Goal: Task Accomplishment & Management: Manage account settings

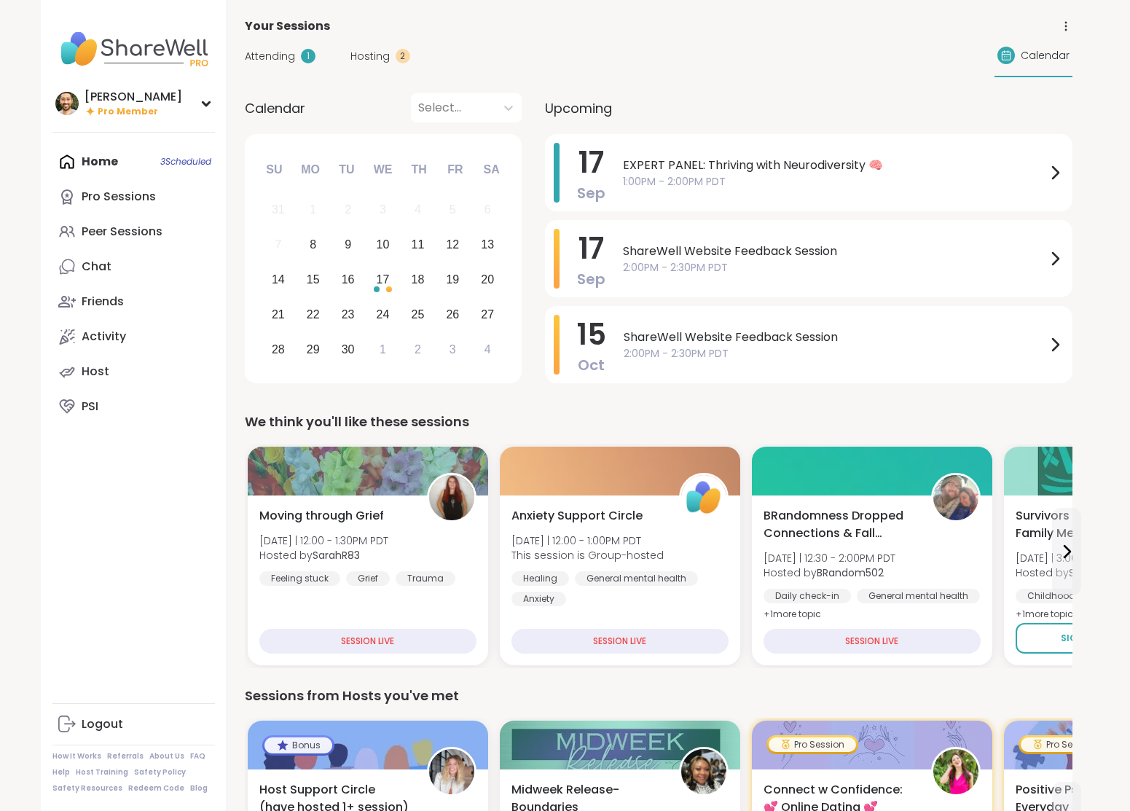
click at [288, 56] on span "Attending" at bounding box center [270, 56] width 50 height 15
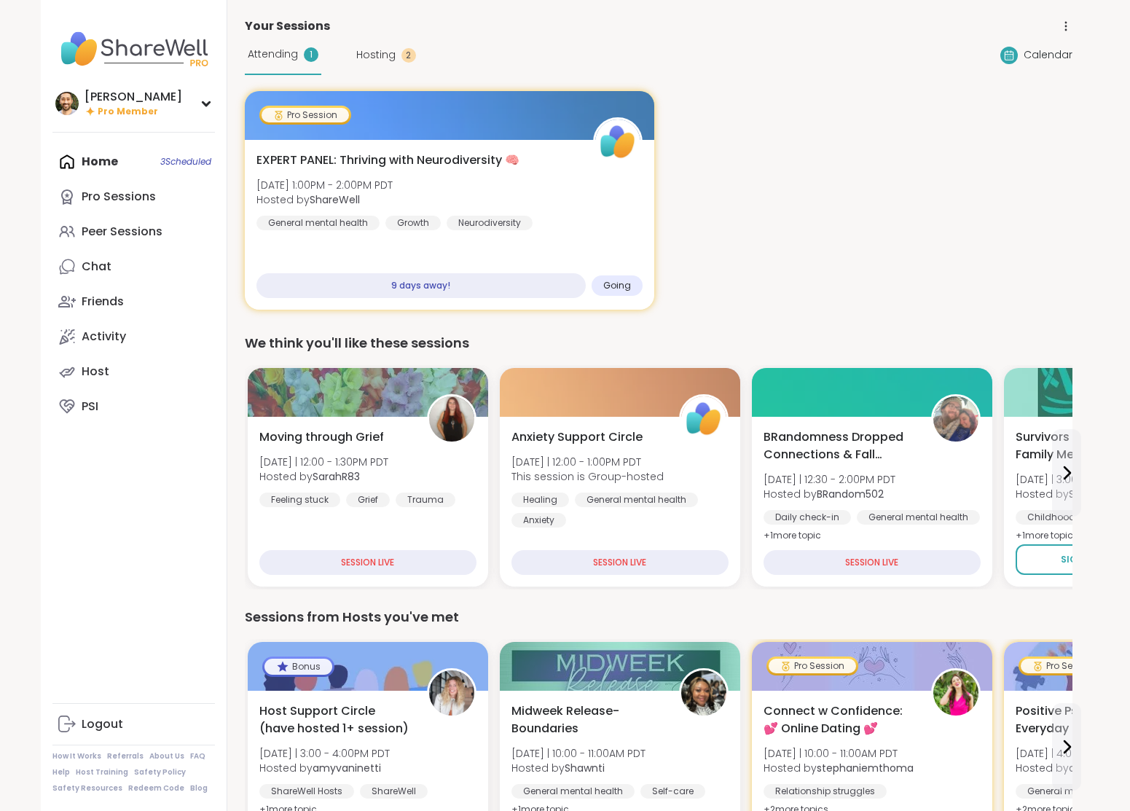
click at [386, 67] on div "Attending 1 Hosting 2" at bounding box center [330, 55] width 171 height 40
click at [386, 50] on span "Hosting" at bounding box center [375, 54] width 39 height 15
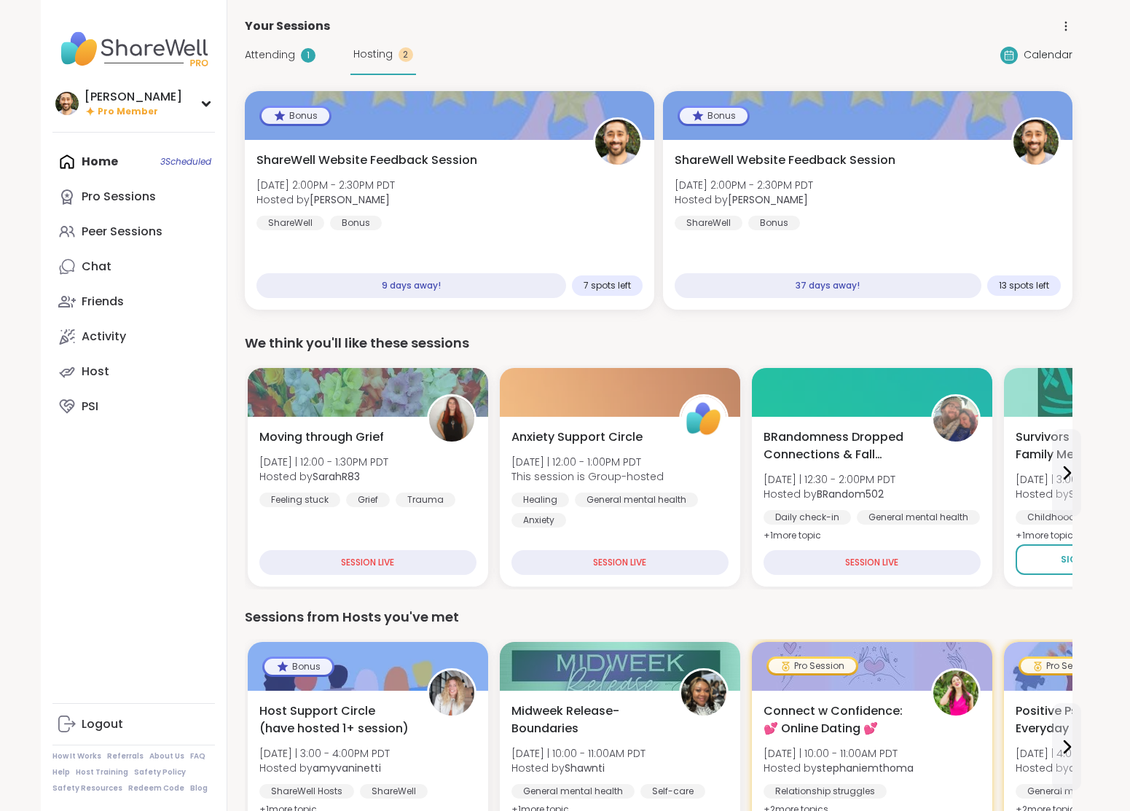
click at [258, 56] on span "Attending" at bounding box center [270, 54] width 50 height 15
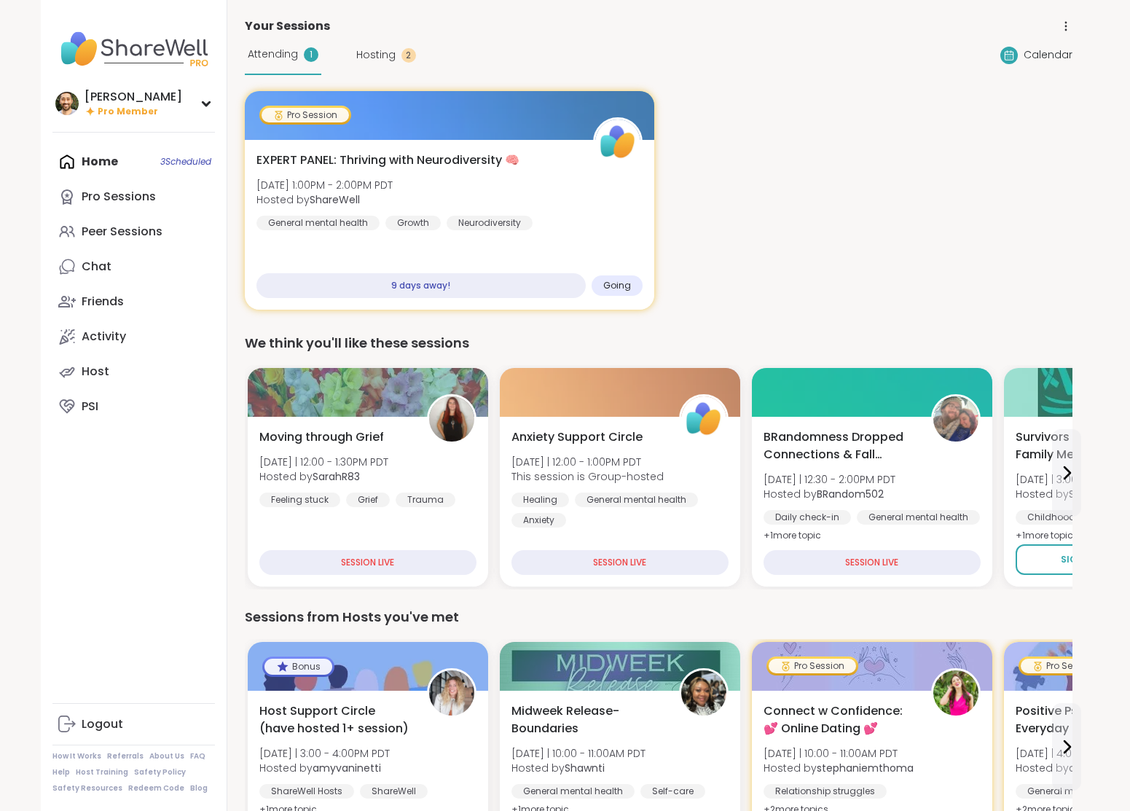
click at [370, 58] on span "Hosting" at bounding box center [375, 54] width 39 height 15
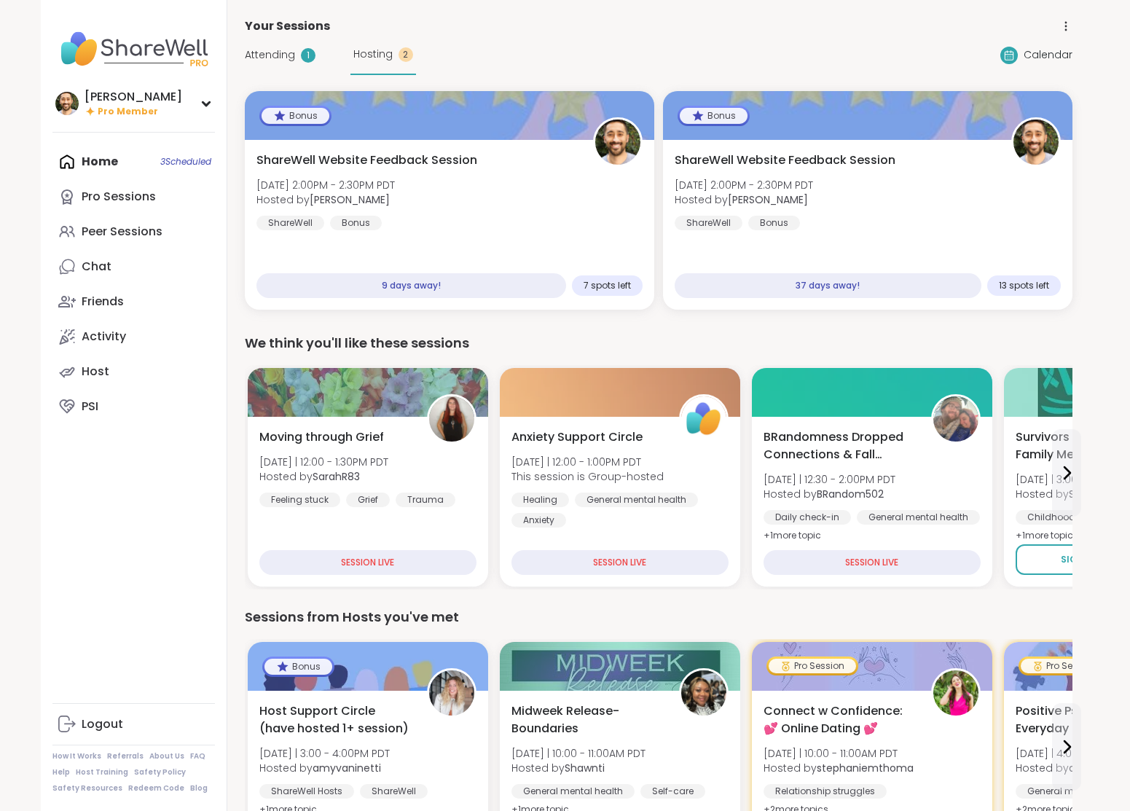
click at [266, 60] on span "Attending" at bounding box center [270, 54] width 50 height 15
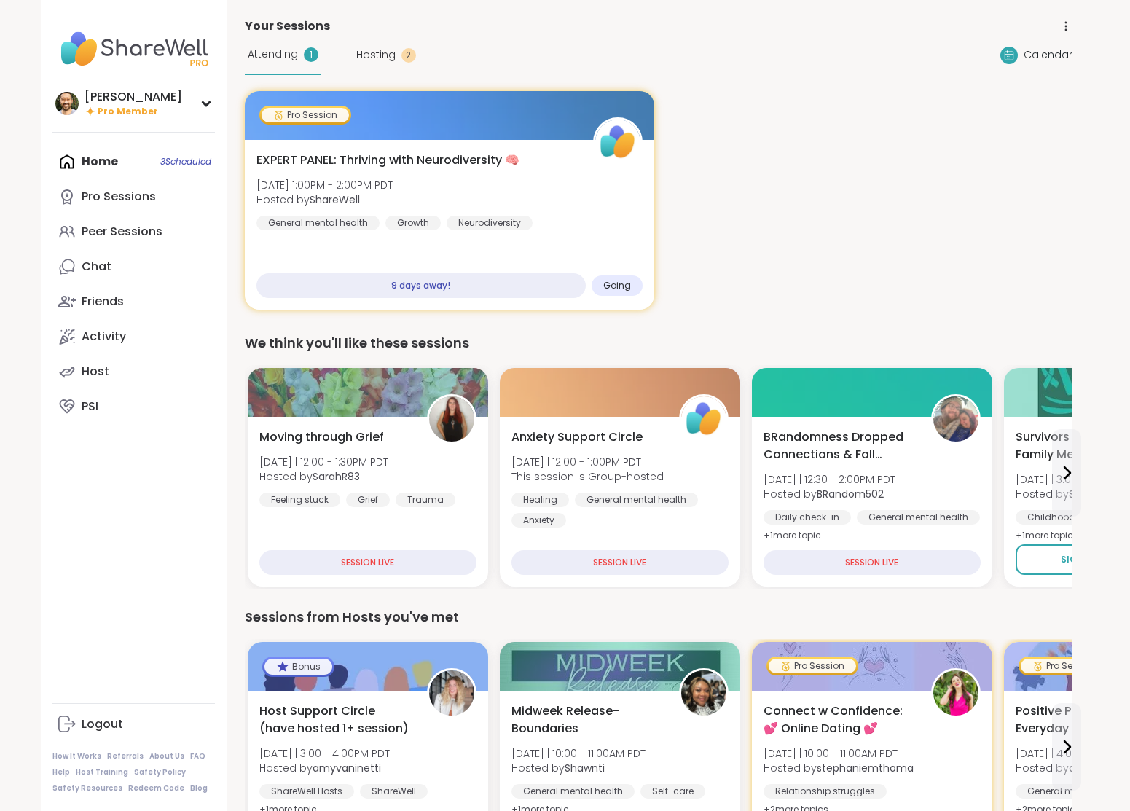
click at [284, 60] on span "Attending" at bounding box center [273, 54] width 50 height 15
click at [366, 62] on span "Hosting" at bounding box center [375, 54] width 39 height 15
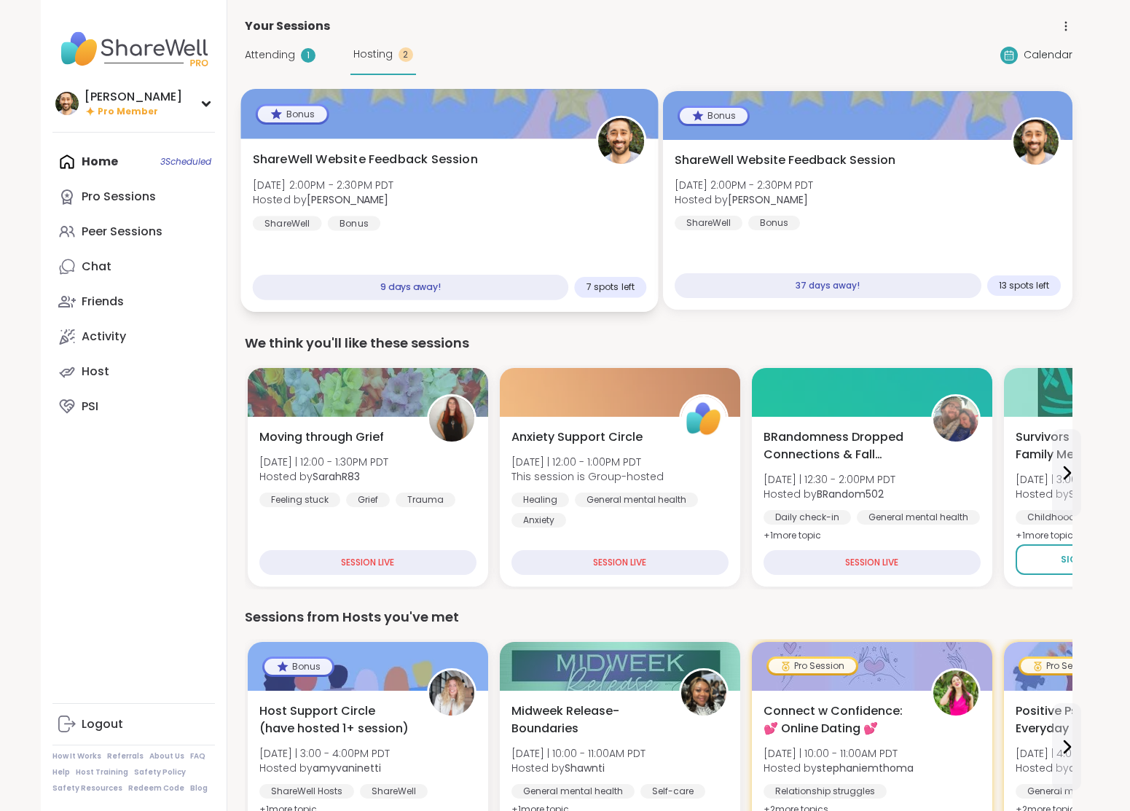
click at [425, 180] on div "ShareWell Website Feedback Session [DATE] 2:00PM - 2:30PM PDT Hosted by [PERSON…" at bounding box center [449, 191] width 394 height 80
